Goal: Navigation & Orientation: Find specific page/section

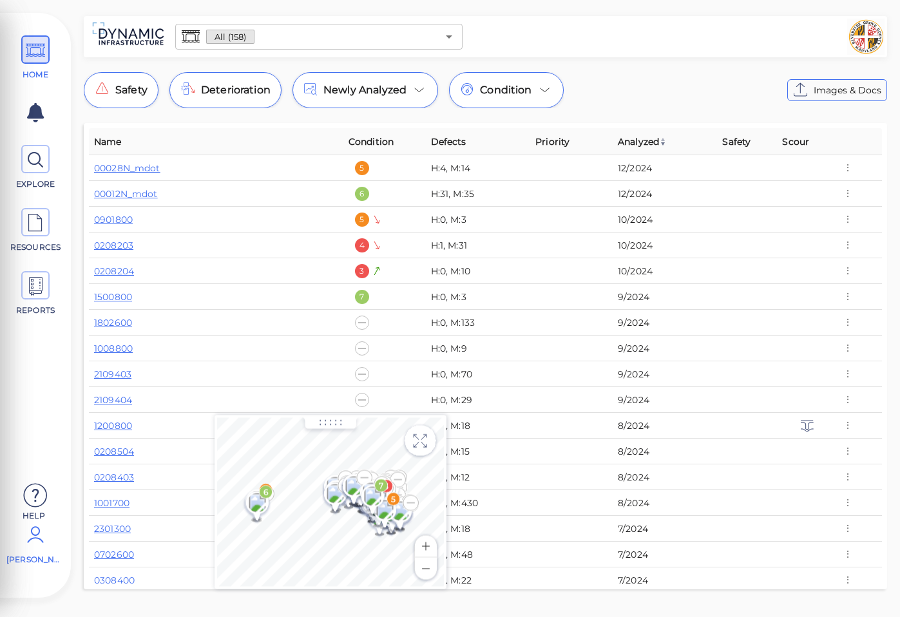
click at [39, 542] on icon at bounding box center [36, 534] width 26 height 39
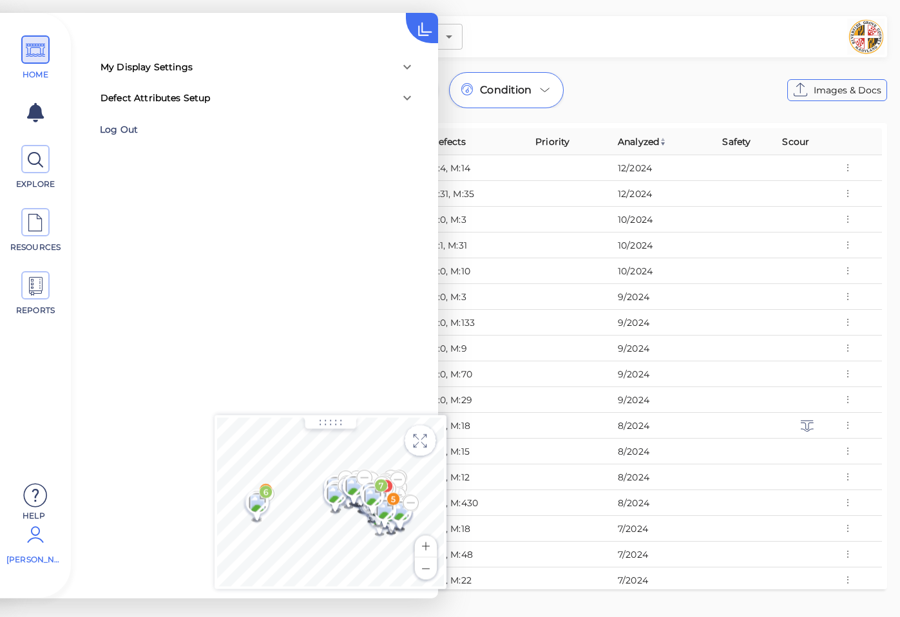
click at [124, 128] on div "Log Out" at bounding box center [183, 130] width 167 height 20
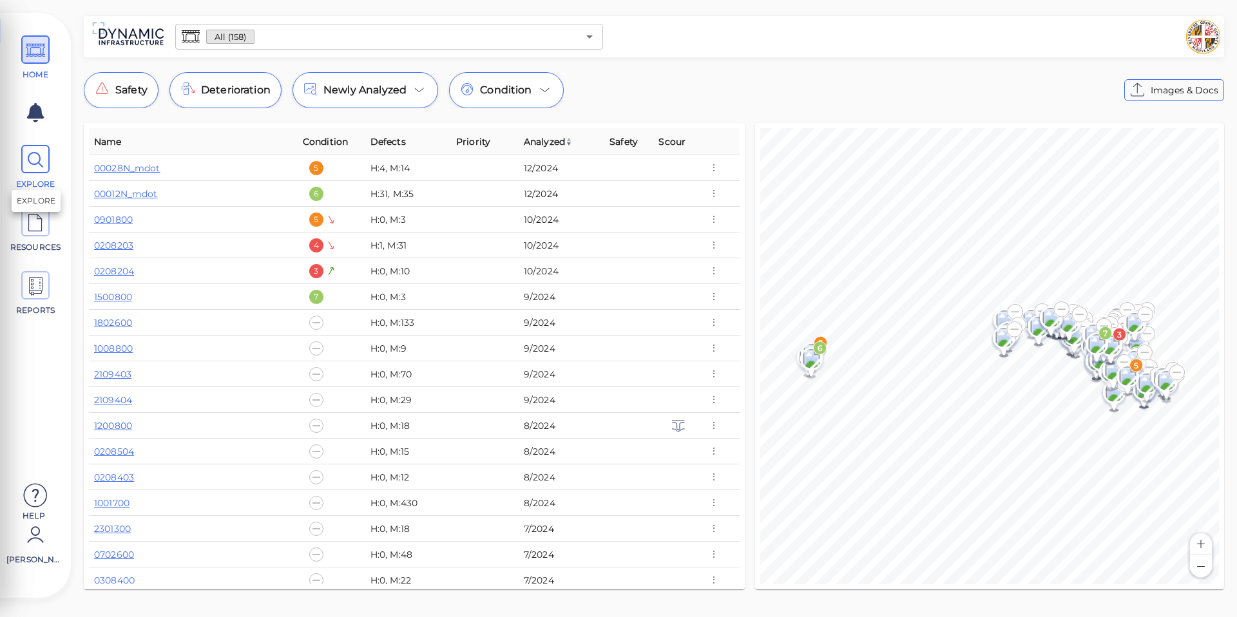
click at [38, 160] on icon at bounding box center [35, 160] width 19 height 29
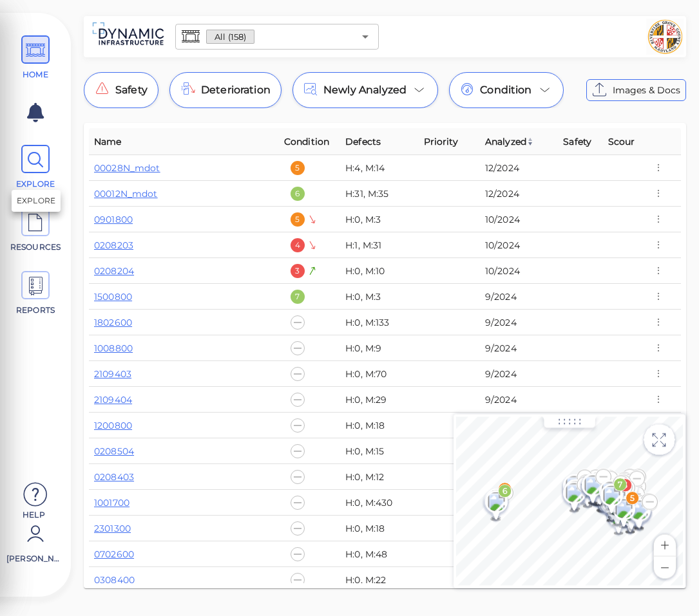
click at [35, 160] on icon at bounding box center [35, 160] width 19 height 29
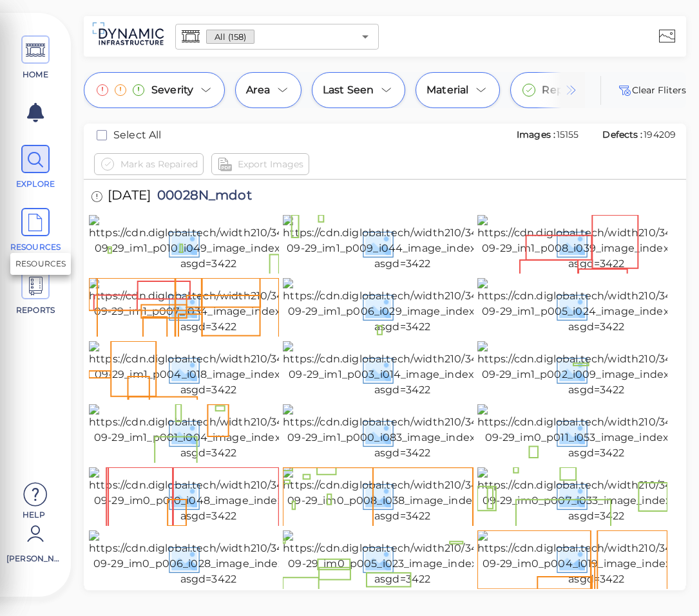
click at [34, 227] on icon at bounding box center [35, 223] width 19 height 29
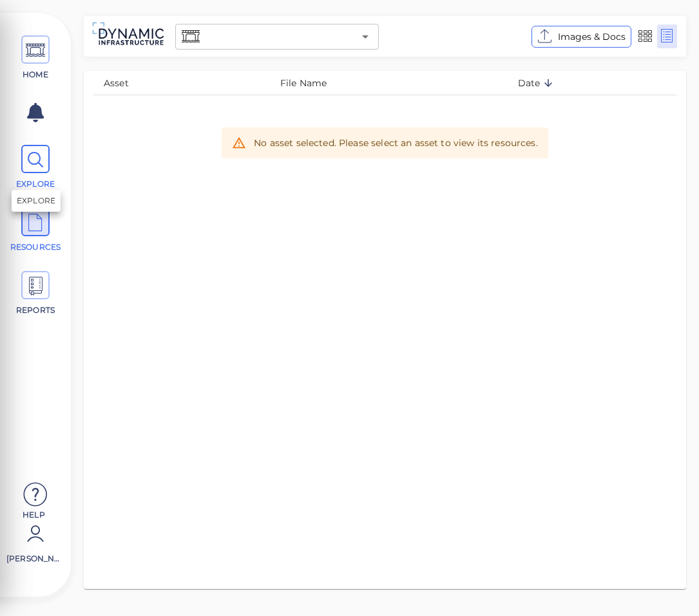
click at [43, 155] on icon at bounding box center [35, 160] width 19 height 29
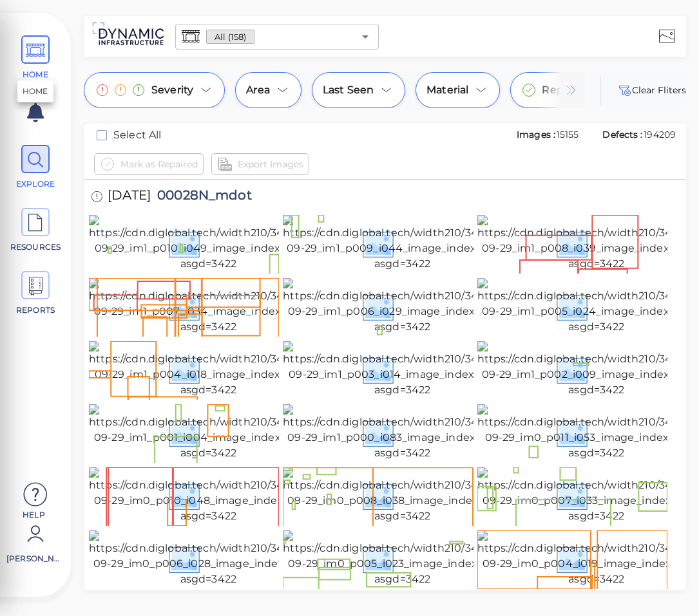
click at [45, 47] on span at bounding box center [35, 49] width 28 height 28
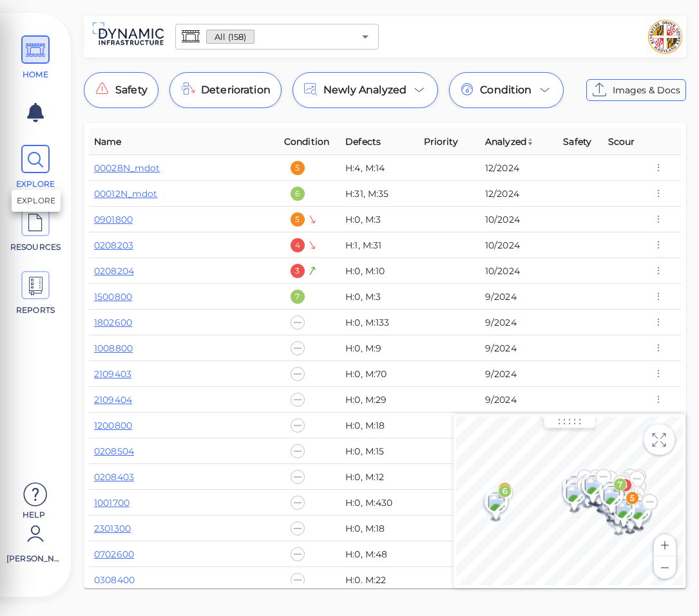
click at [40, 167] on icon at bounding box center [35, 160] width 19 height 29
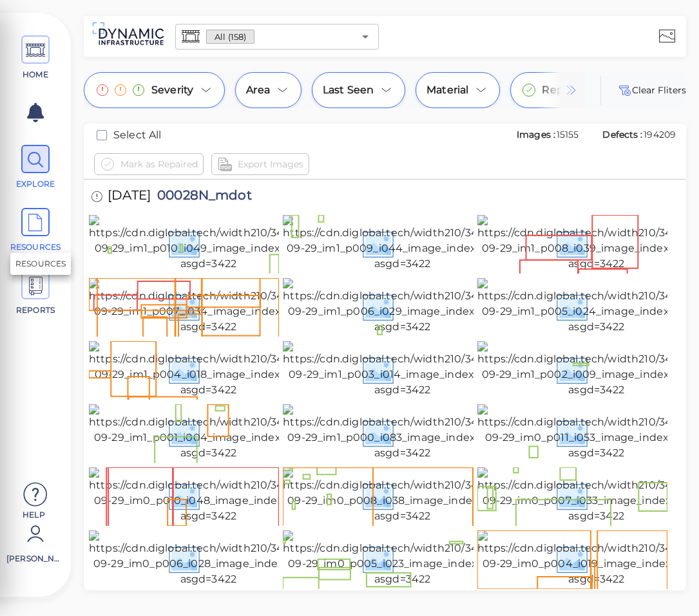
click at [43, 228] on icon at bounding box center [35, 223] width 19 height 29
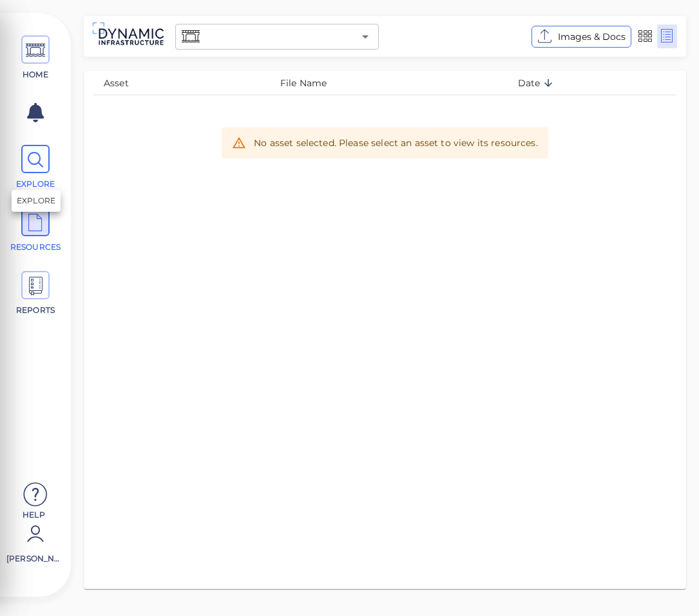
click at [28, 164] on icon at bounding box center [35, 160] width 19 height 29
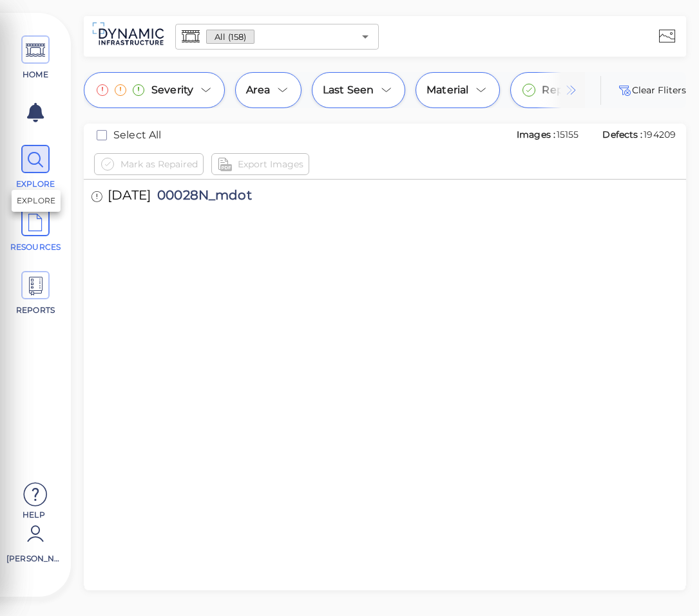
click at [44, 230] on icon at bounding box center [35, 223] width 19 height 29
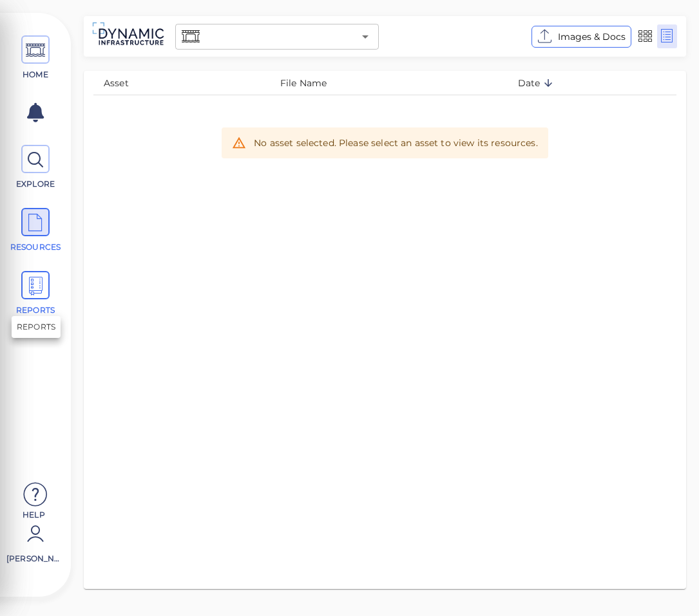
click at [35, 288] on icon at bounding box center [35, 286] width 19 height 29
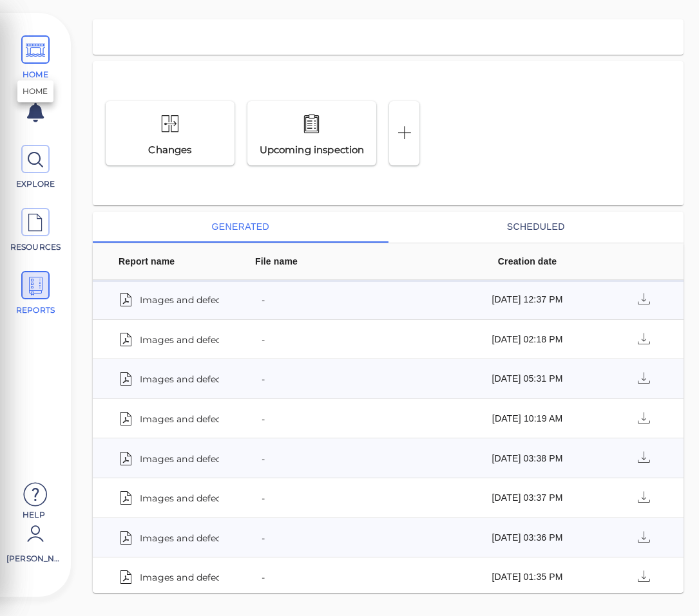
click at [41, 44] on icon at bounding box center [35, 50] width 19 height 29
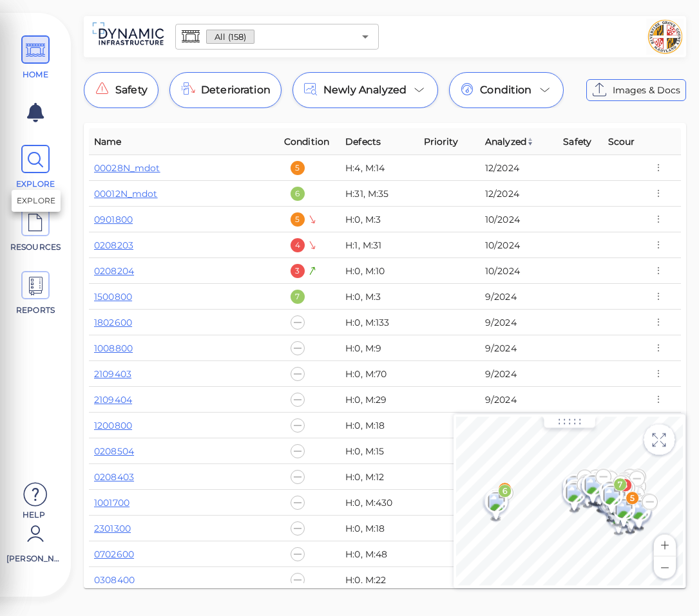
click at [36, 163] on icon at bounding box center [35, 160] width 19 height 29
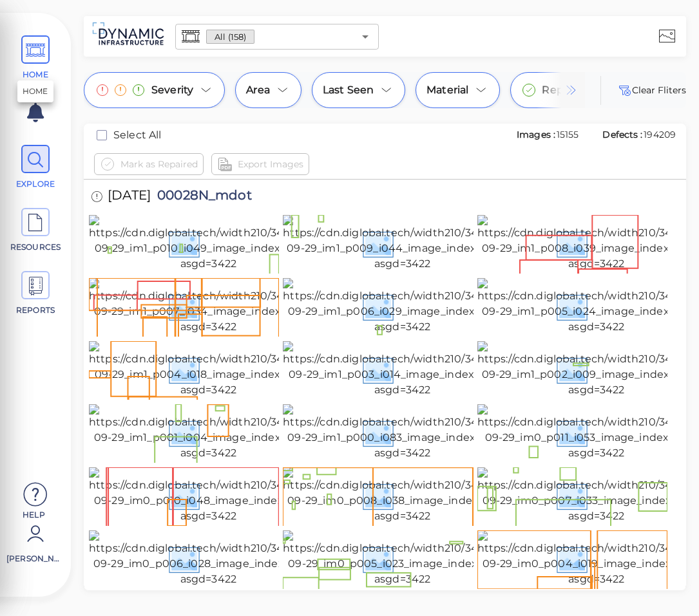
click at [30, 44] on icon at bounding box center [35, 50] width 19 height 29
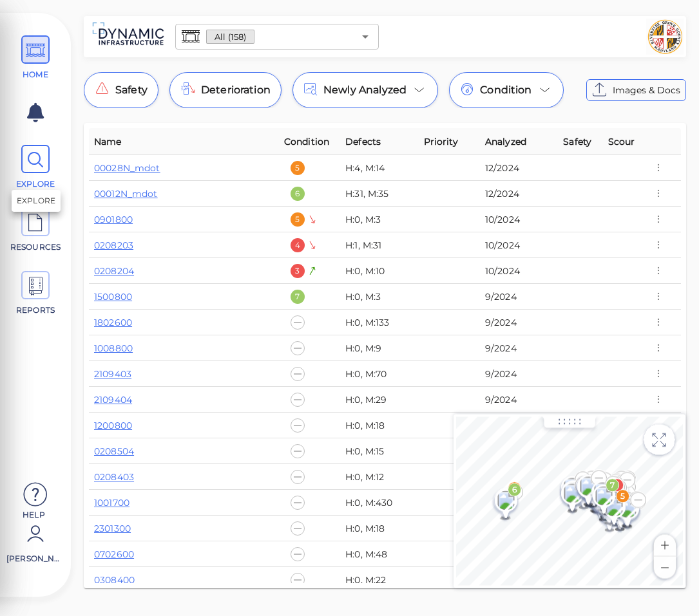
click at [44, 160] on icon at bounding box center [35, 160] width 19 height 29
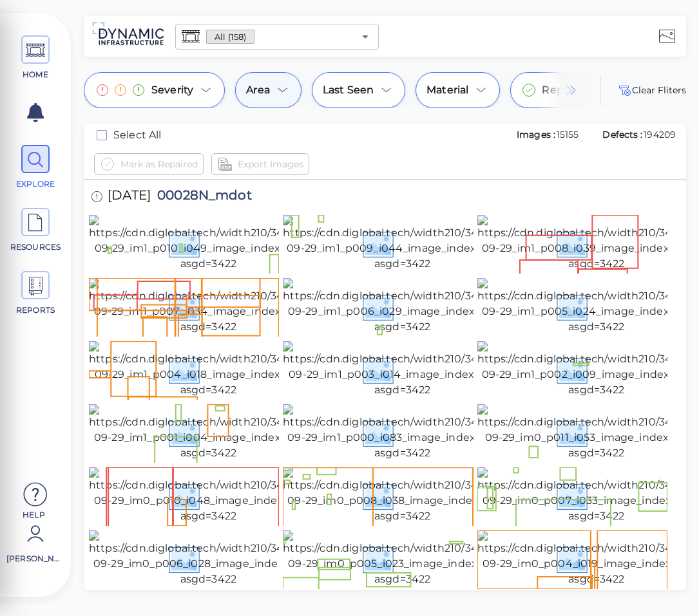
click at [272, 90] on div "Area" at bounding box center [268, 90] width 66 height 36
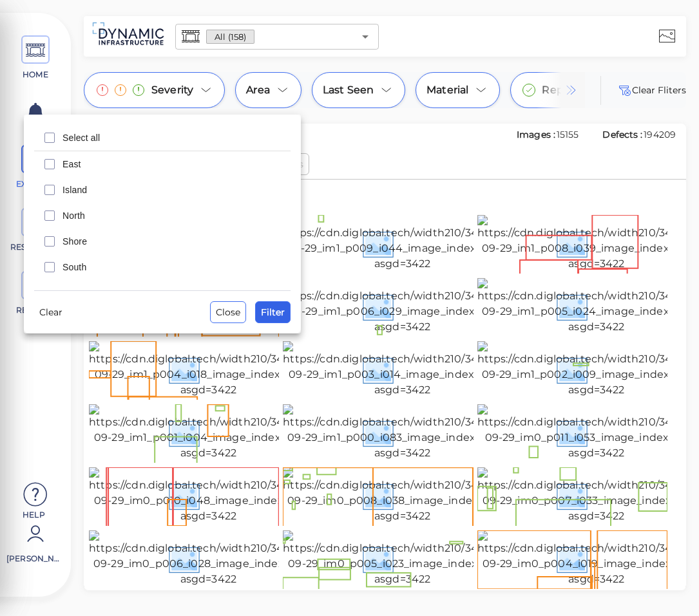
click at [271, 311] on span "Filter" at bounding box center [273, 312] width 24 height 15
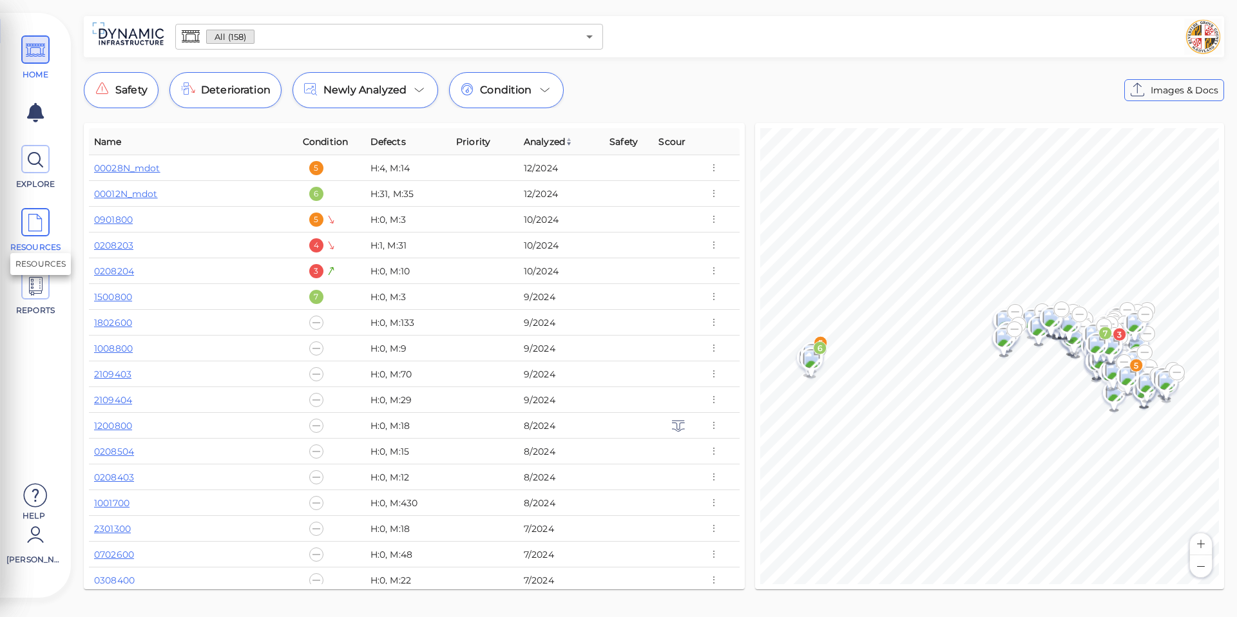
click at [42, 218] on icon at bounding box center [35, 223] width 19 height 29
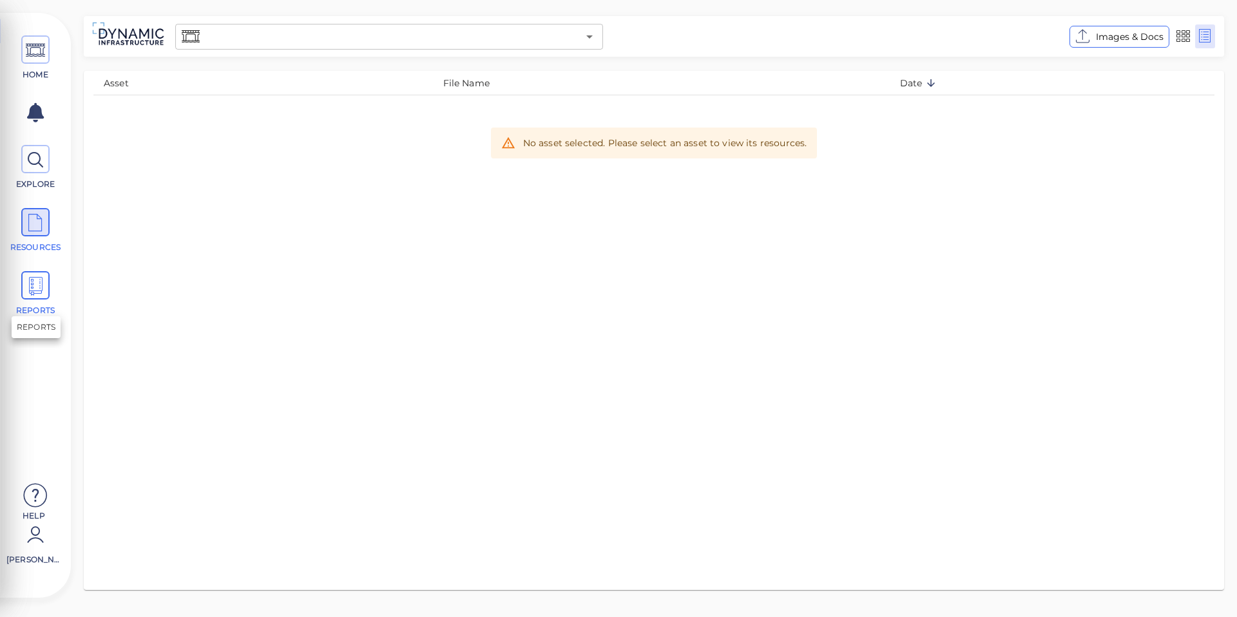
click at [44, 286] on icon at bounding box center [35, 286] width 19 height 29
